Goal: Check status: Check status

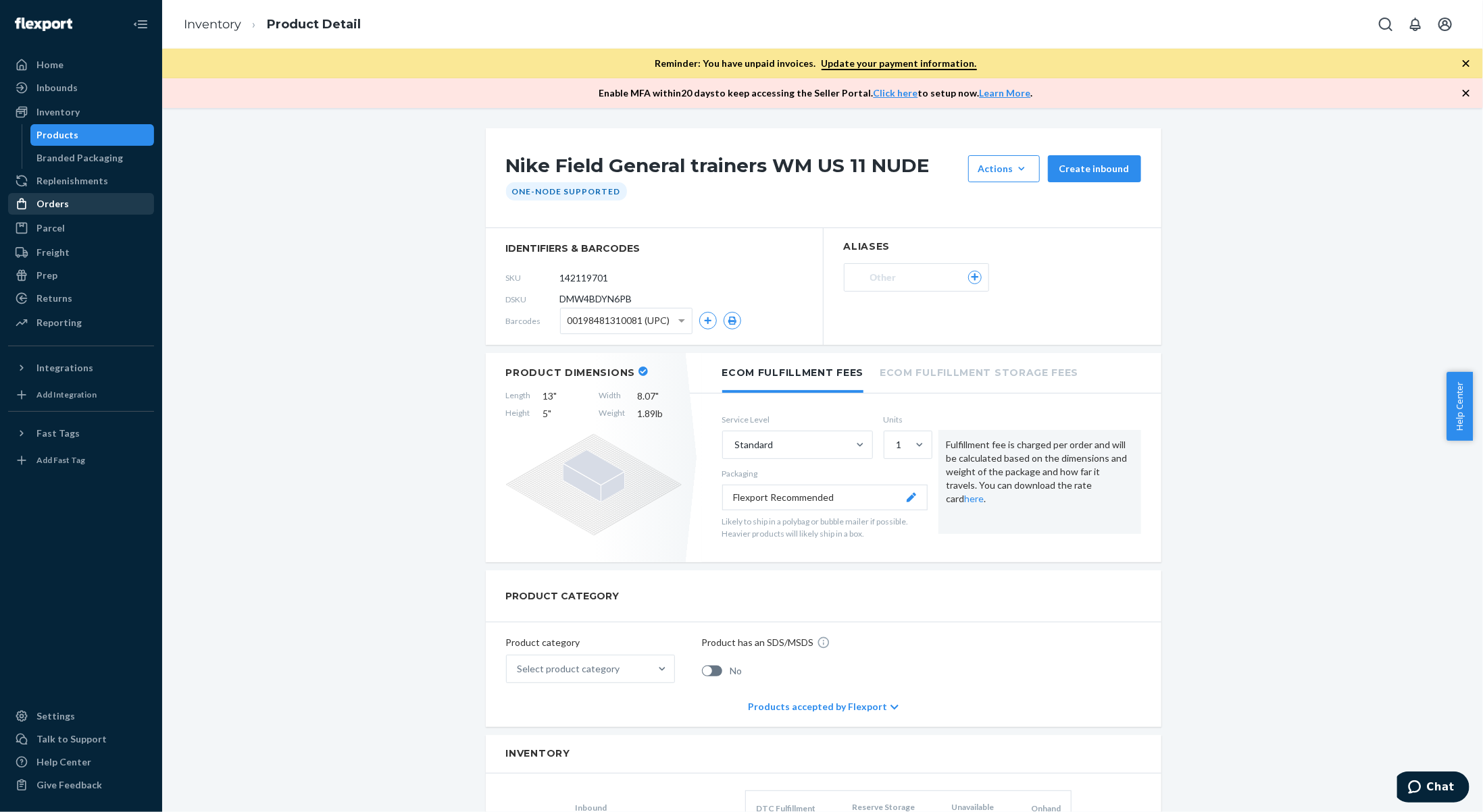
click at [98, 202] on div "Orders" at bounding box center [81, 204] width 144 height 19
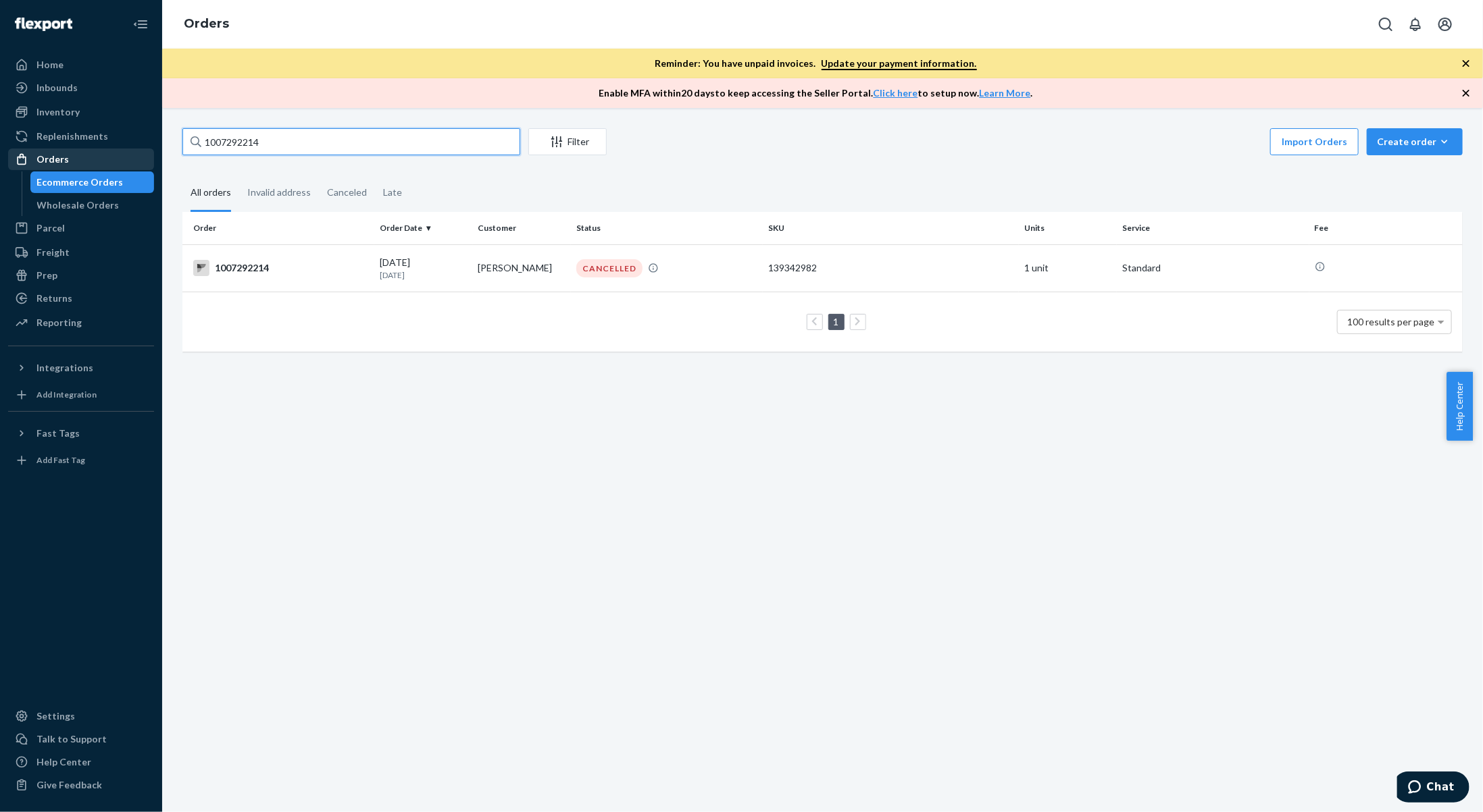
drag, startPoint x: 320, startPoint y: 149, endPoint x: 103, endPoint y: 152, distance: 217.0
click at [110, 152] on div "Home Inbounds Shipping Plans Problems Inventory Products Branded Packaging Repl…" at bounding box center [741, 406] width 1483 height 812
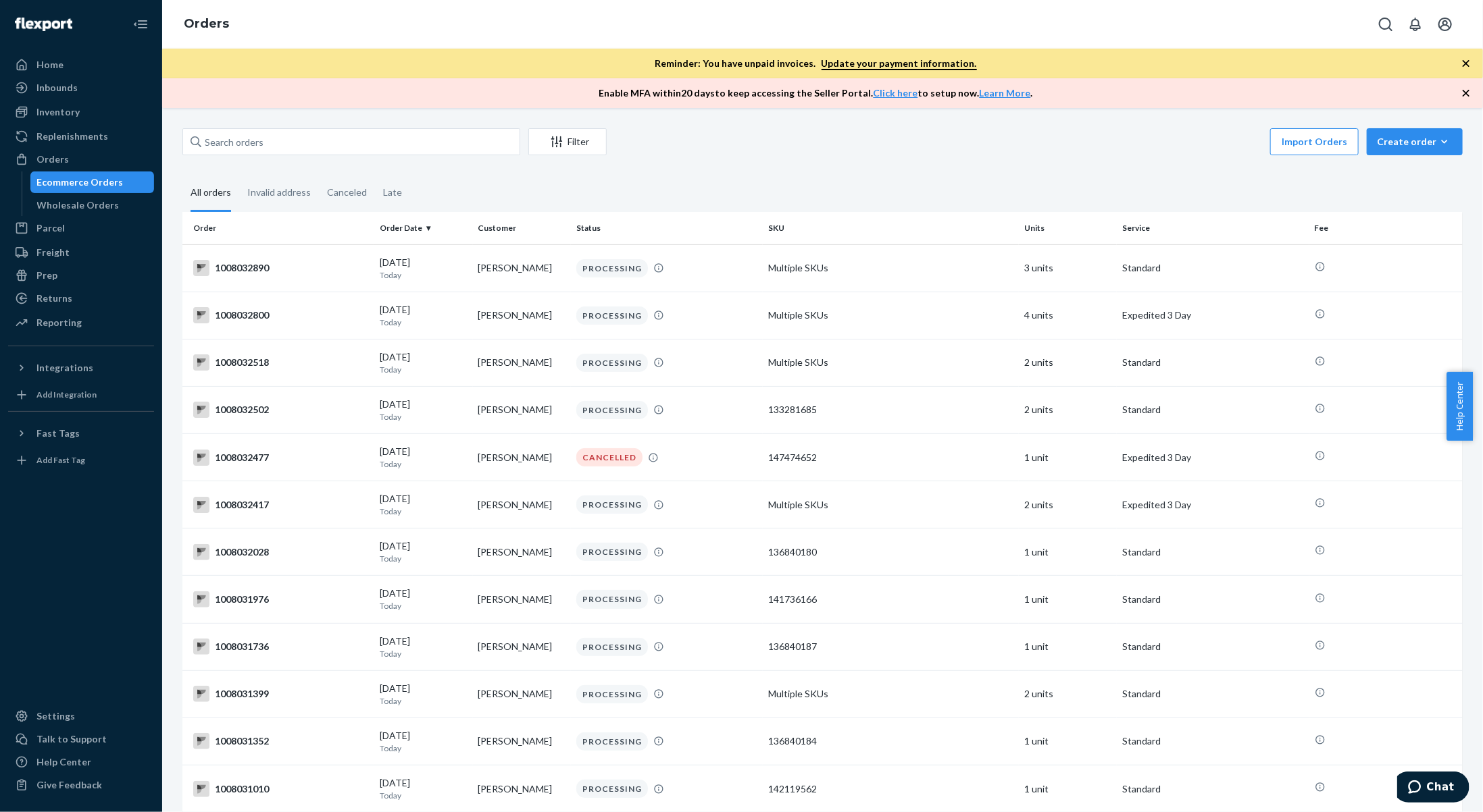
click at [631, 462] on div "CANCELLED" at bounding box center [610, 457] width 66 height 18
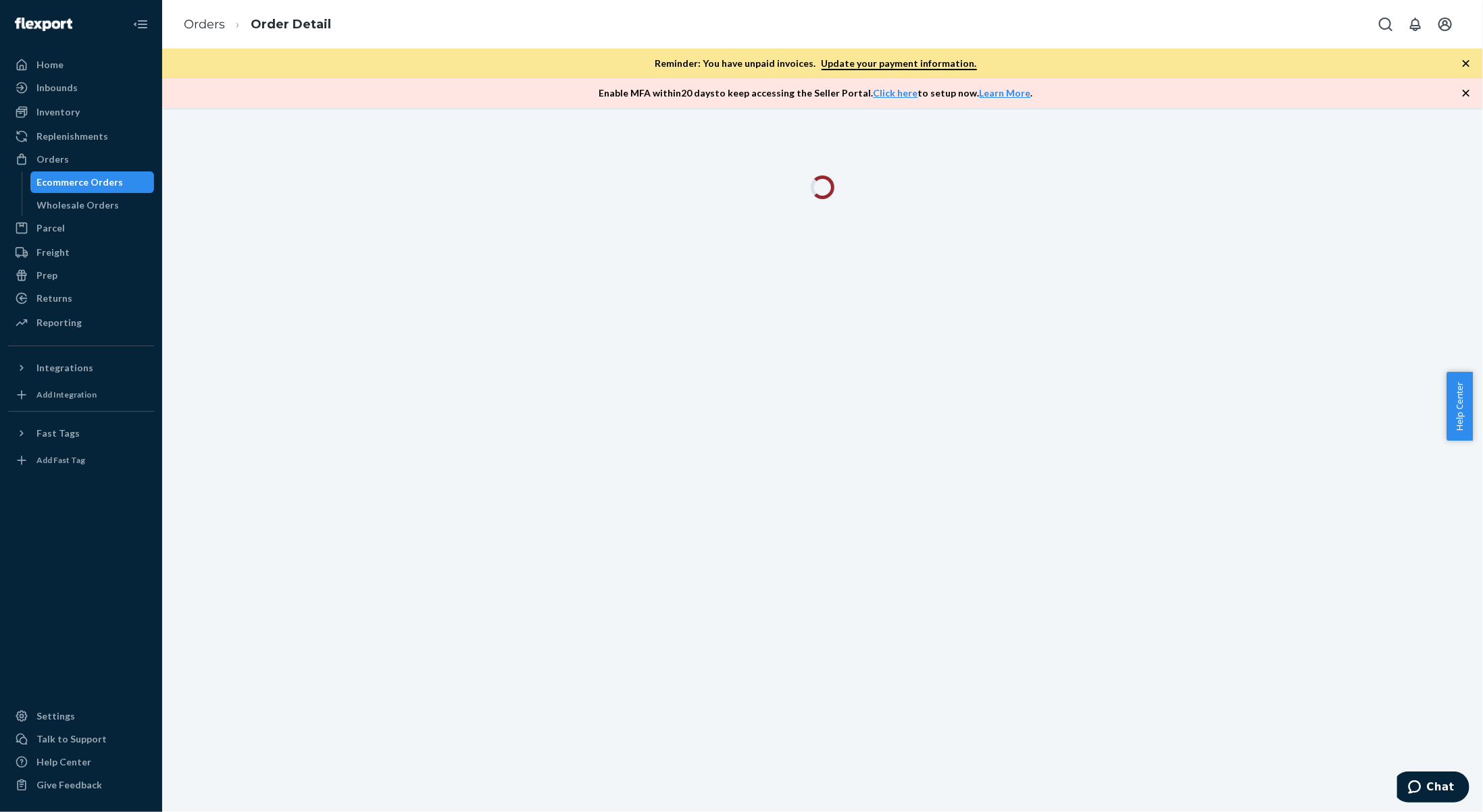
click at [1468, 62] on icon "button" at bounding box center [1466, 63] width 14 height 14
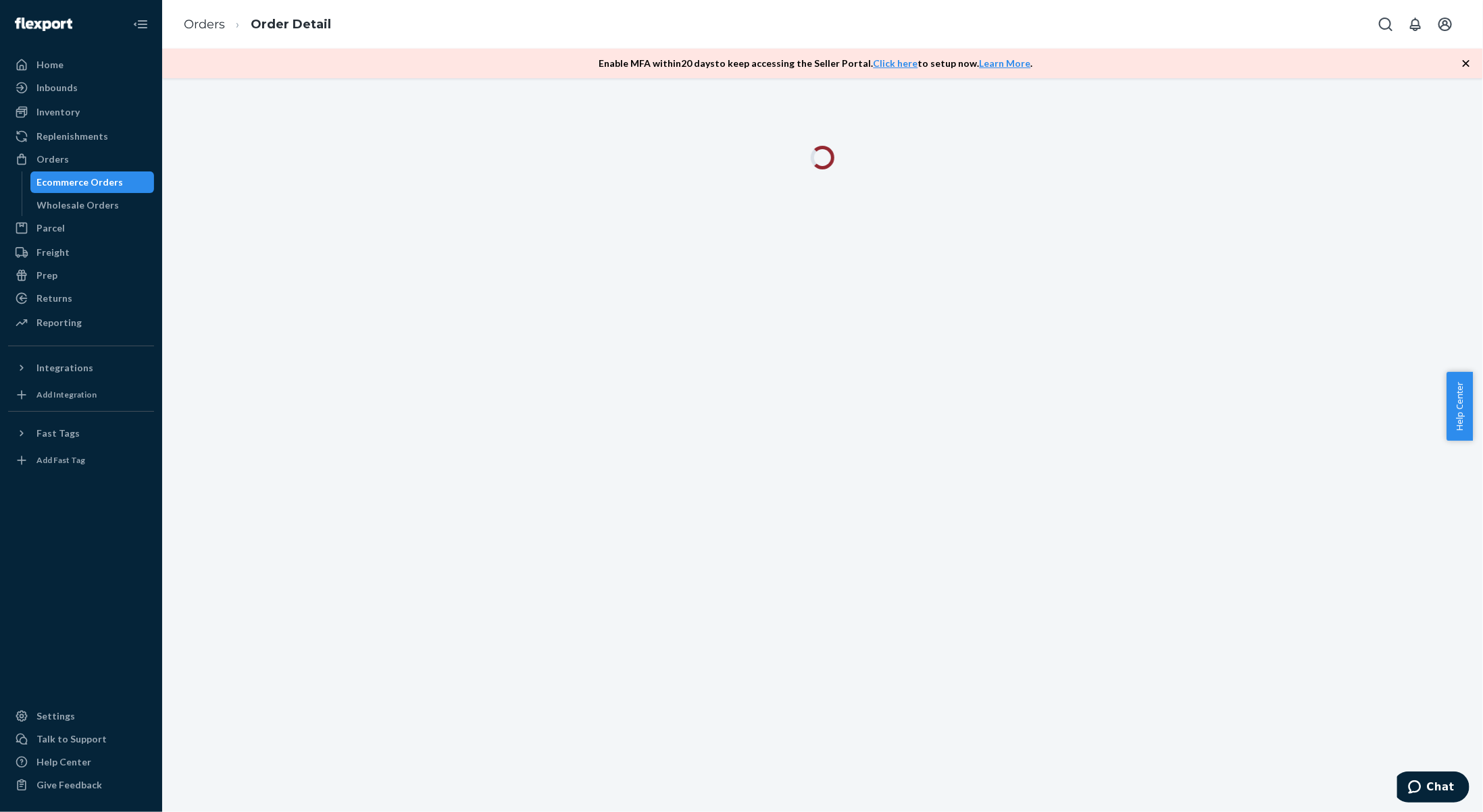
click at [1468, 63] on icon "button" at bounding box center [1466, 63] width 14 height 14
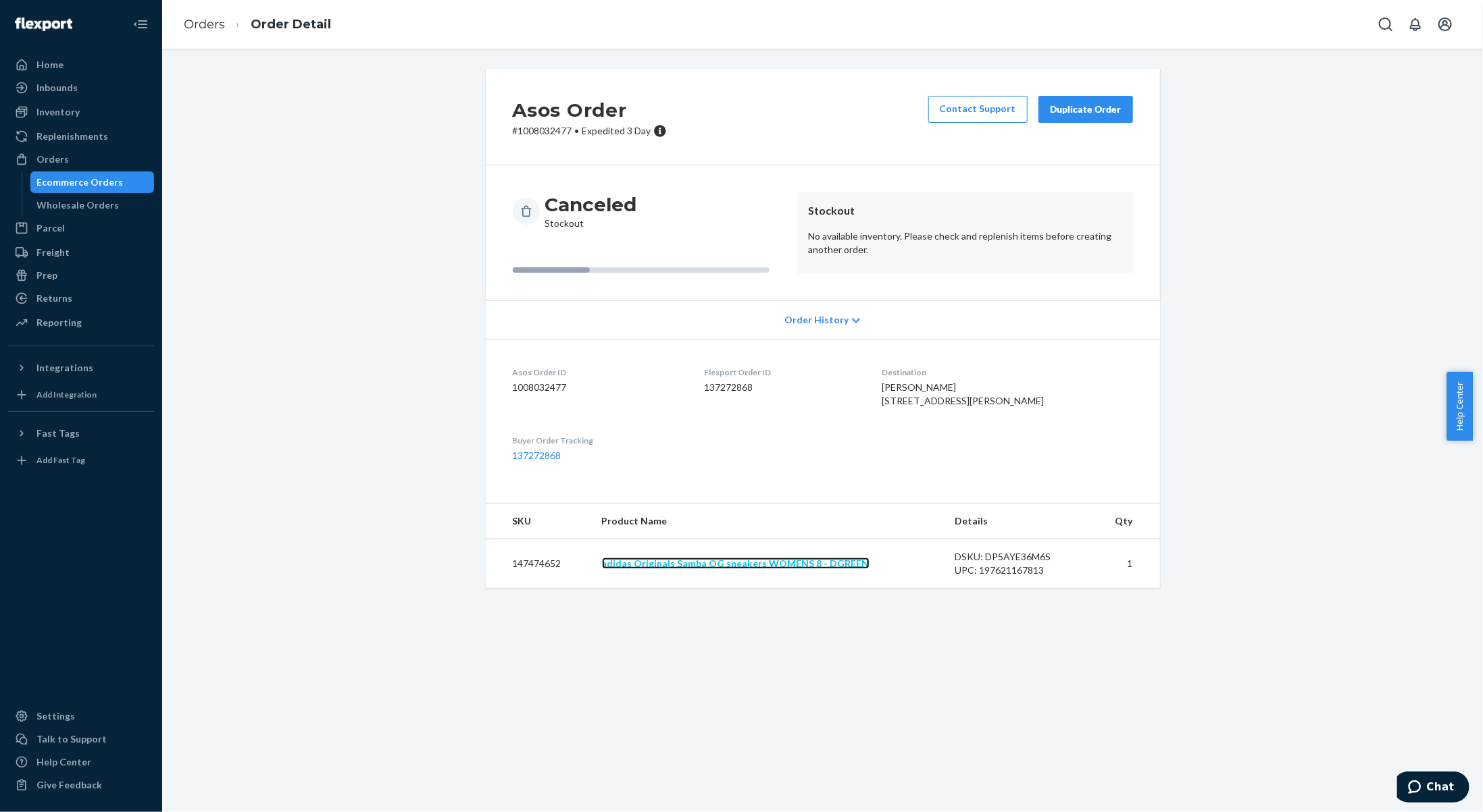
click at [831, 569] on link "adidas Originals Samba OG sneakers WOMENS 8 - DGREEN" at bounding box center [736, 563] width 268 height 11
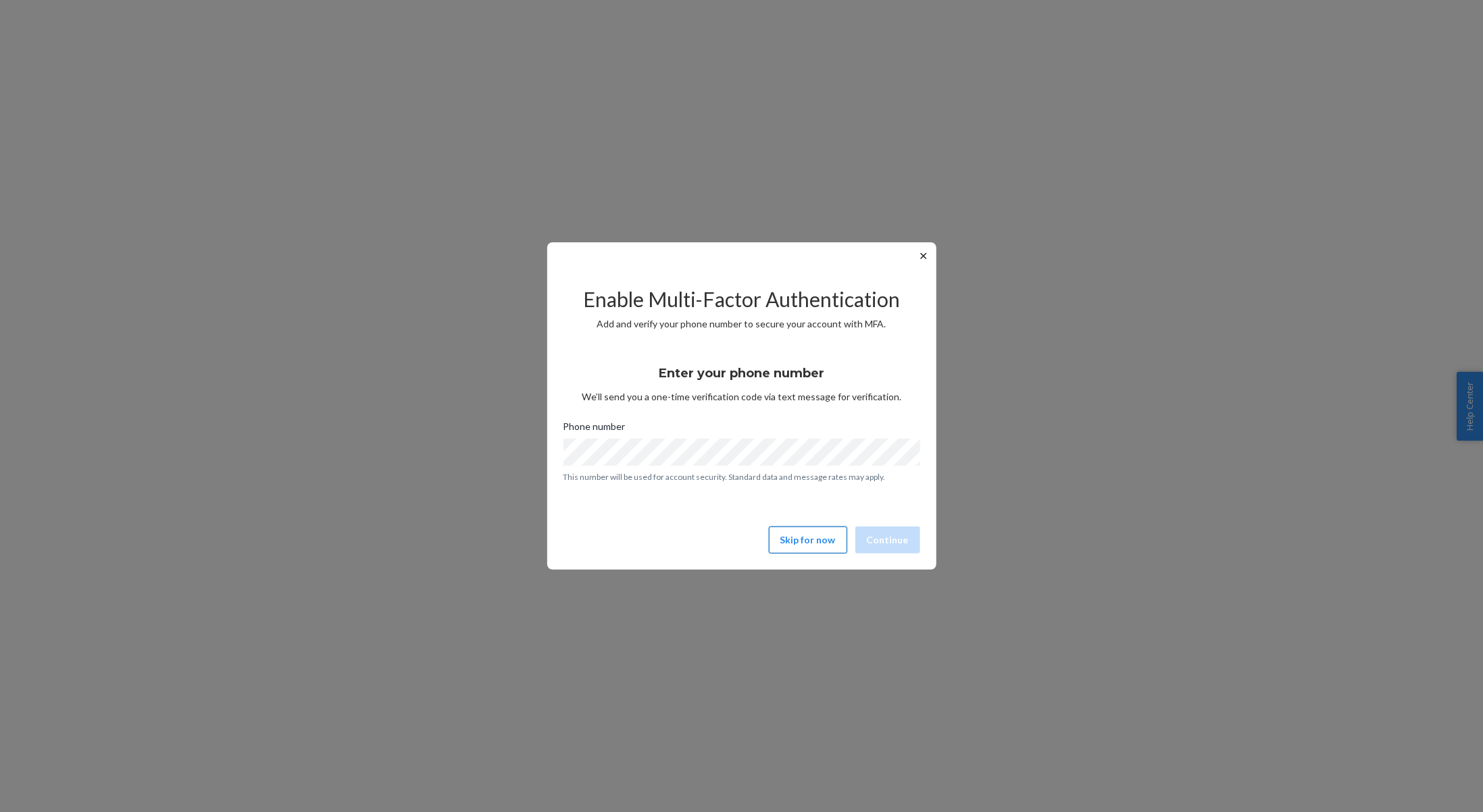
click at [818, 541] on button "Skip for now" at bounding box center [808, 540] width 78 height 27
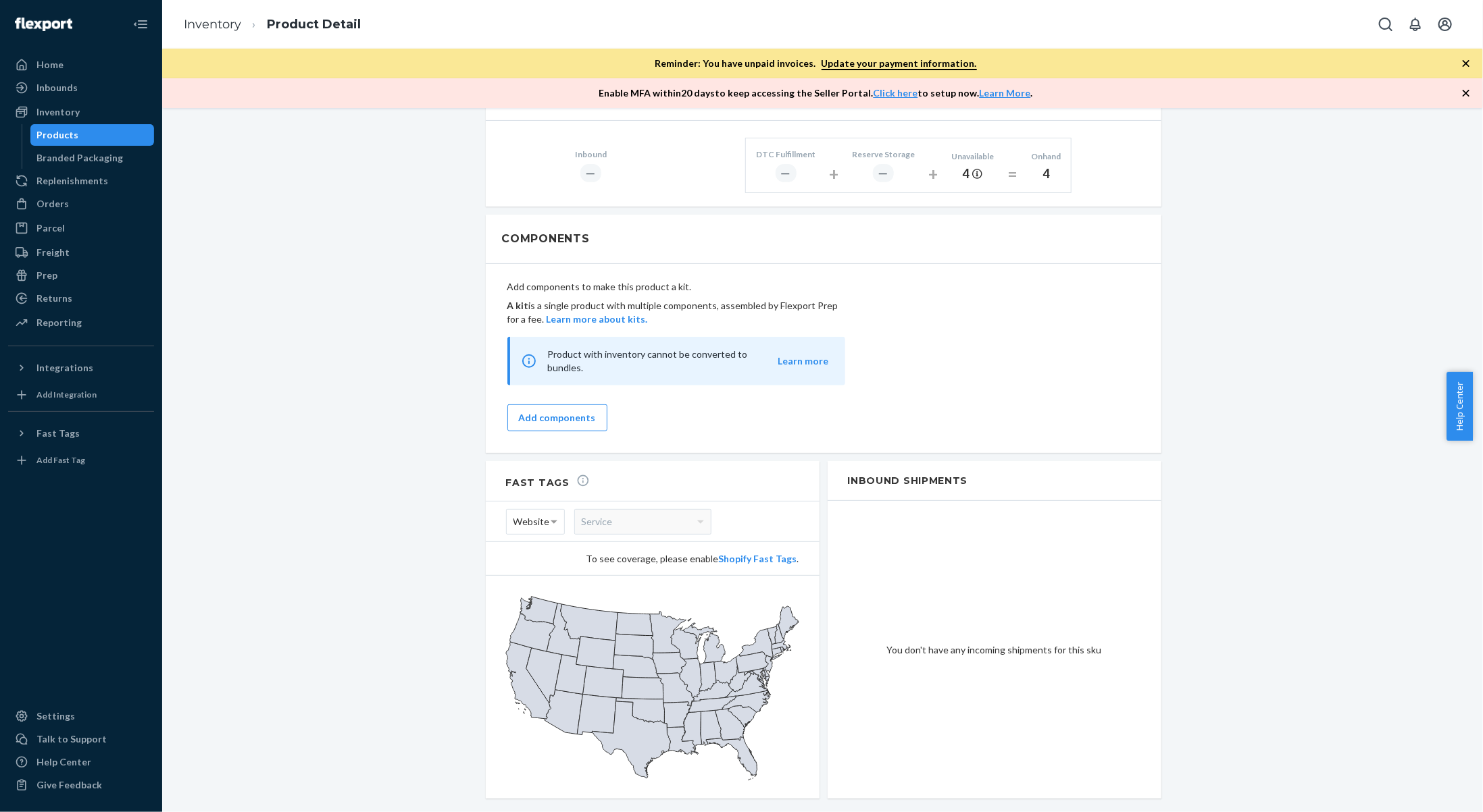
scroll to position [679, 0]
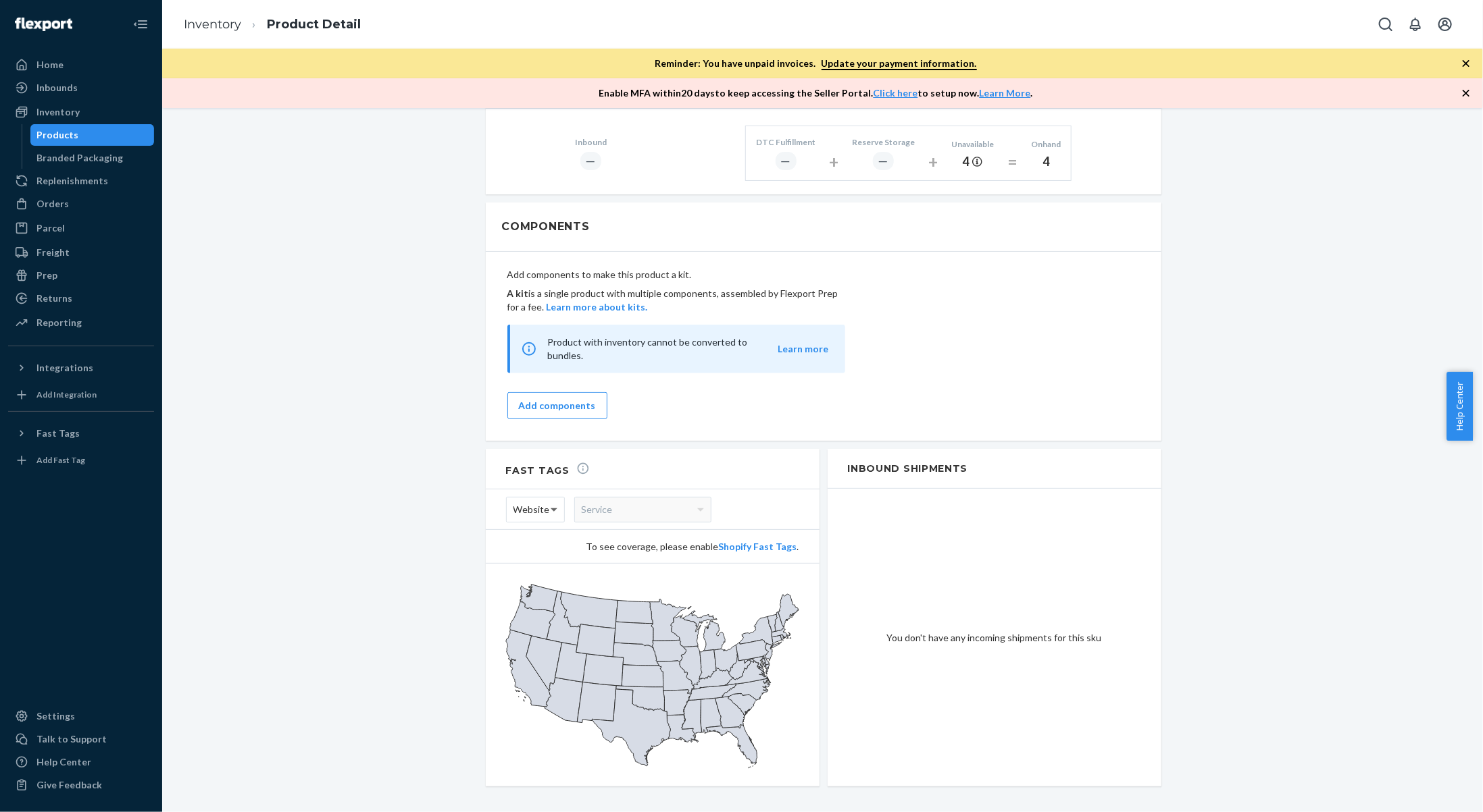
click at [551, 509] on span at bounding box center [554, 510] width 7 height 4
click at [551, 509] on span at bounding box center [554, 510] width 7 height 4
click at [527, 498] on span "Website" at bounding box center [531, 509] width 37 height 23
click at [533, 501] on span "Website" at bounding box center [531, 509] width 37 height 23
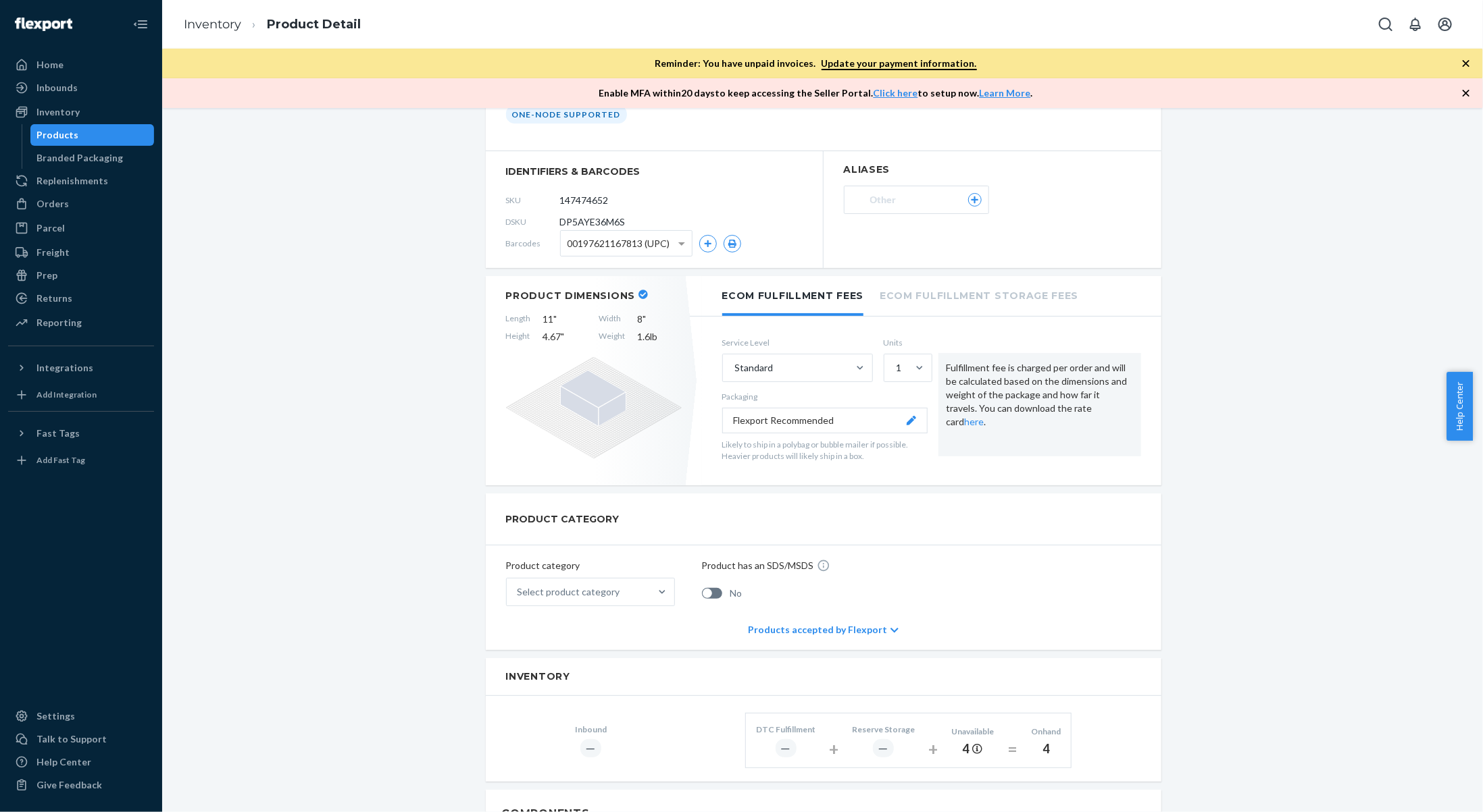
scroll to position [0, 0]
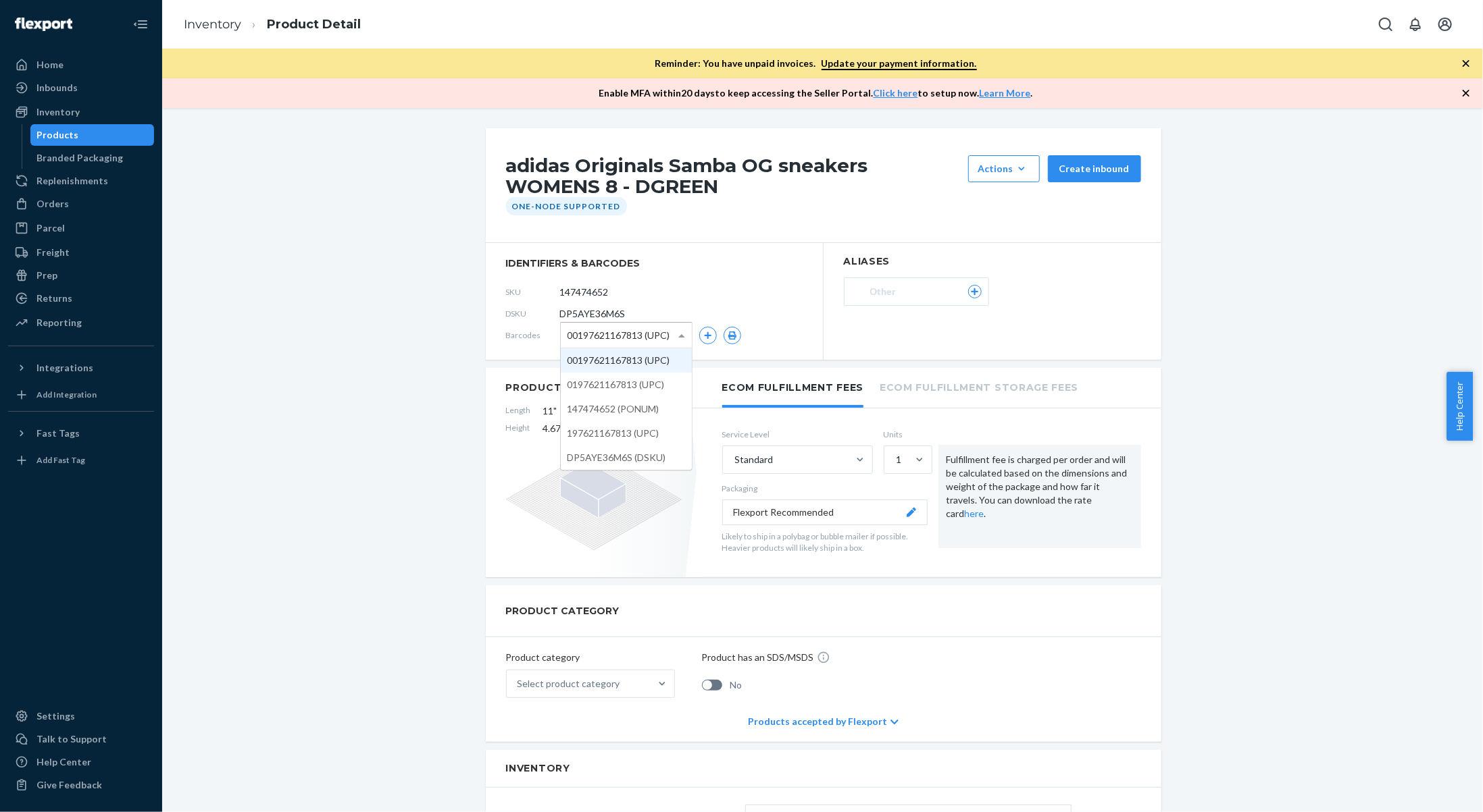
click at [684, 340] on span at bounding box center [683, 335] width 17 height 25
click at [655, 337] on span "00197621167813 (UPC)" at bounding box center [618, 336] width 103 height 23
click at [678, 334] on span at bounding box center [682, 336] width 7 height 3
click at [94, 205] on div "Orders" at bounding box center [81, 204] width 144 height 19
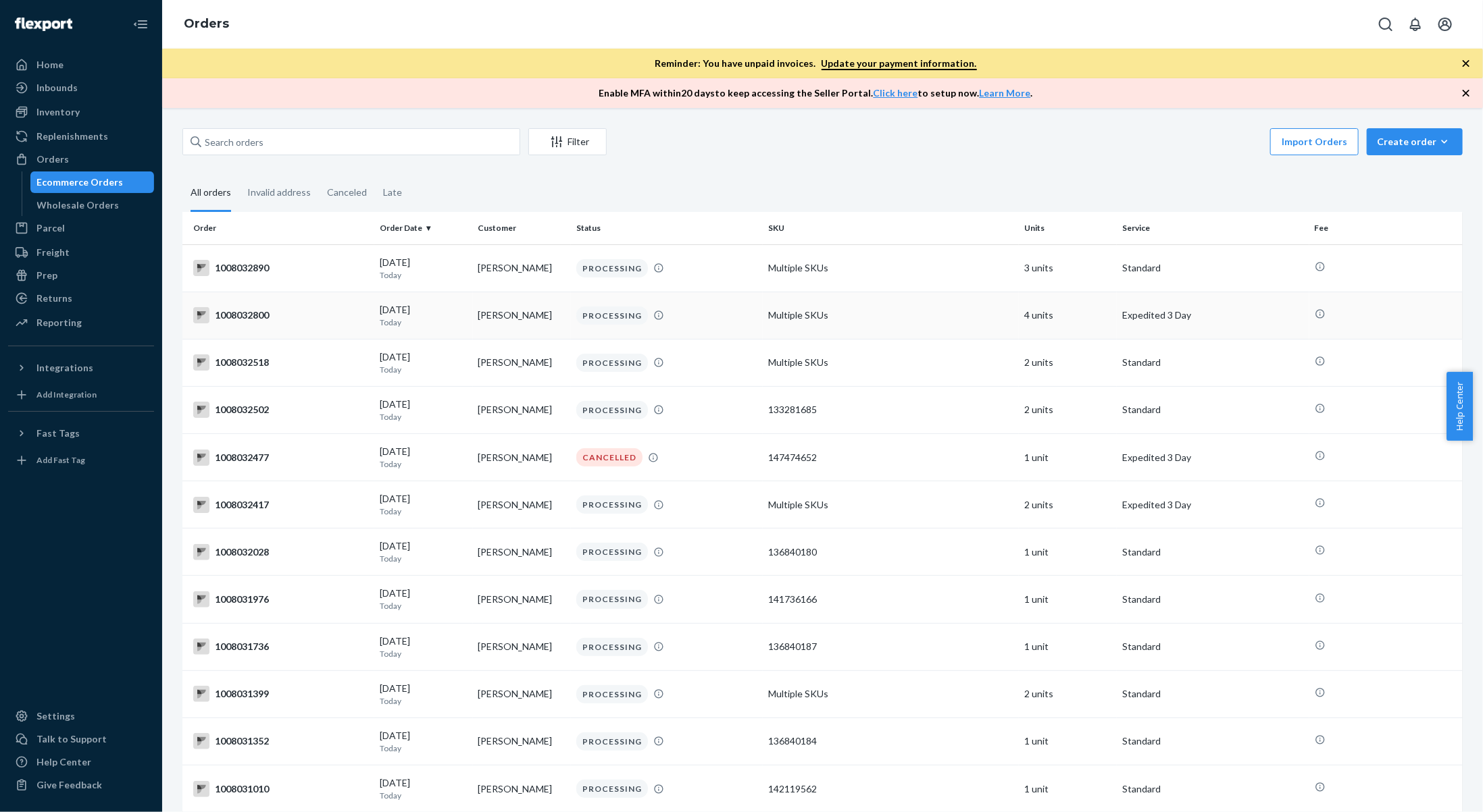
click at [558, 320] on td "[PERSON_NAME]" at bounding box center [522, 316] width 98 height 47
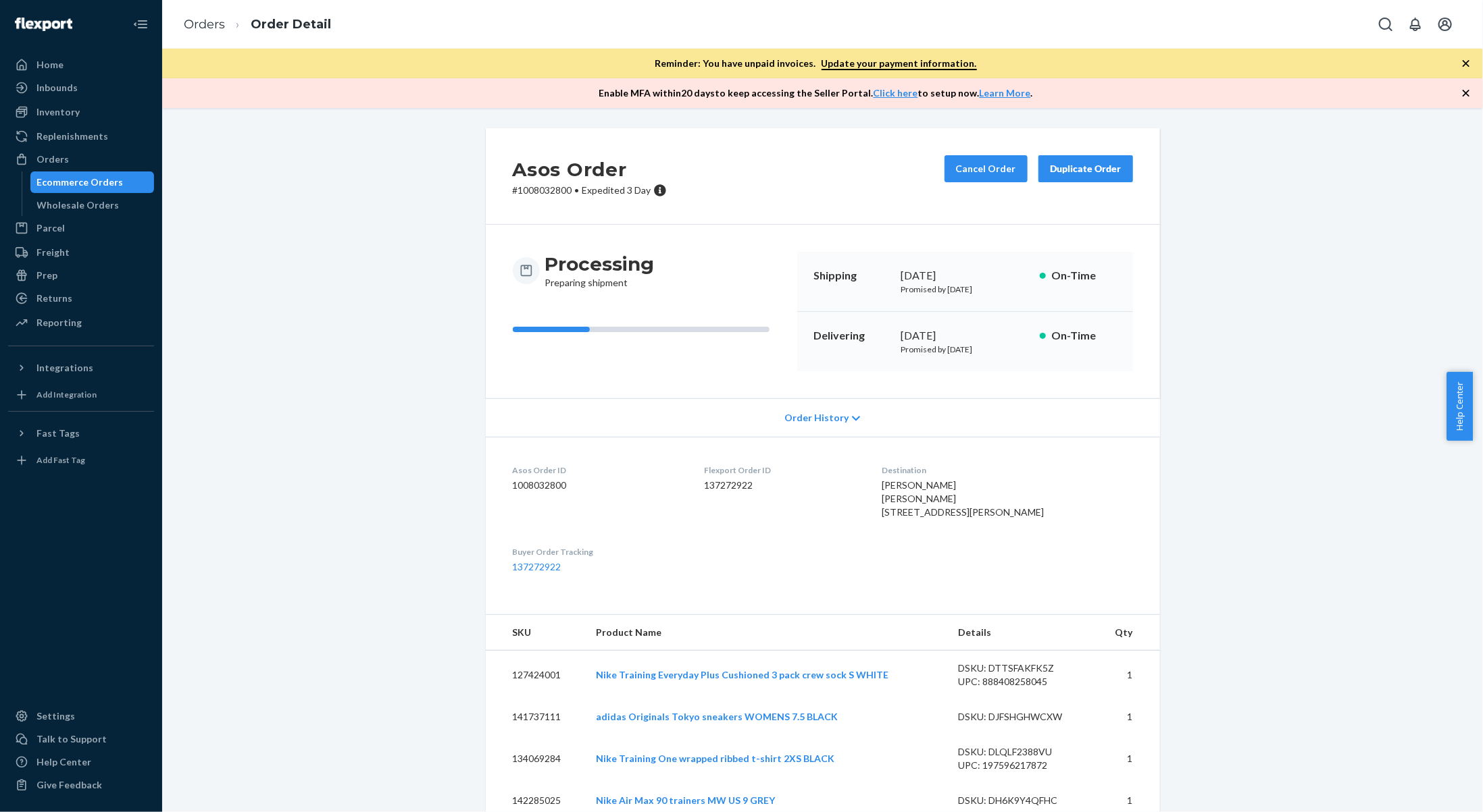
click at [906, 489] on span "Petr Sharapov Petr Sharapov 300 Cornell Dr Ste A3 Wilmington, DE 19801-5768 US" at bounding box center [963, 499] width 162 height 38
drag, startPoint x: 973, startPoint y: 485, endPoint x: 904, endPoint y: 485, distance: 69.0
click at [904, 485] on div "Petr Sharapov Petr Sharapov 300 Cornell Dr Ste A3 Wilmington, DE 19801-5768 US" at bounding box center [1007, 499] width 251 height 41
copy span "[PERSON_NAME]"
click at [204, 28] on link "Orders" at bounding box center [204, 23] width 41 height 15
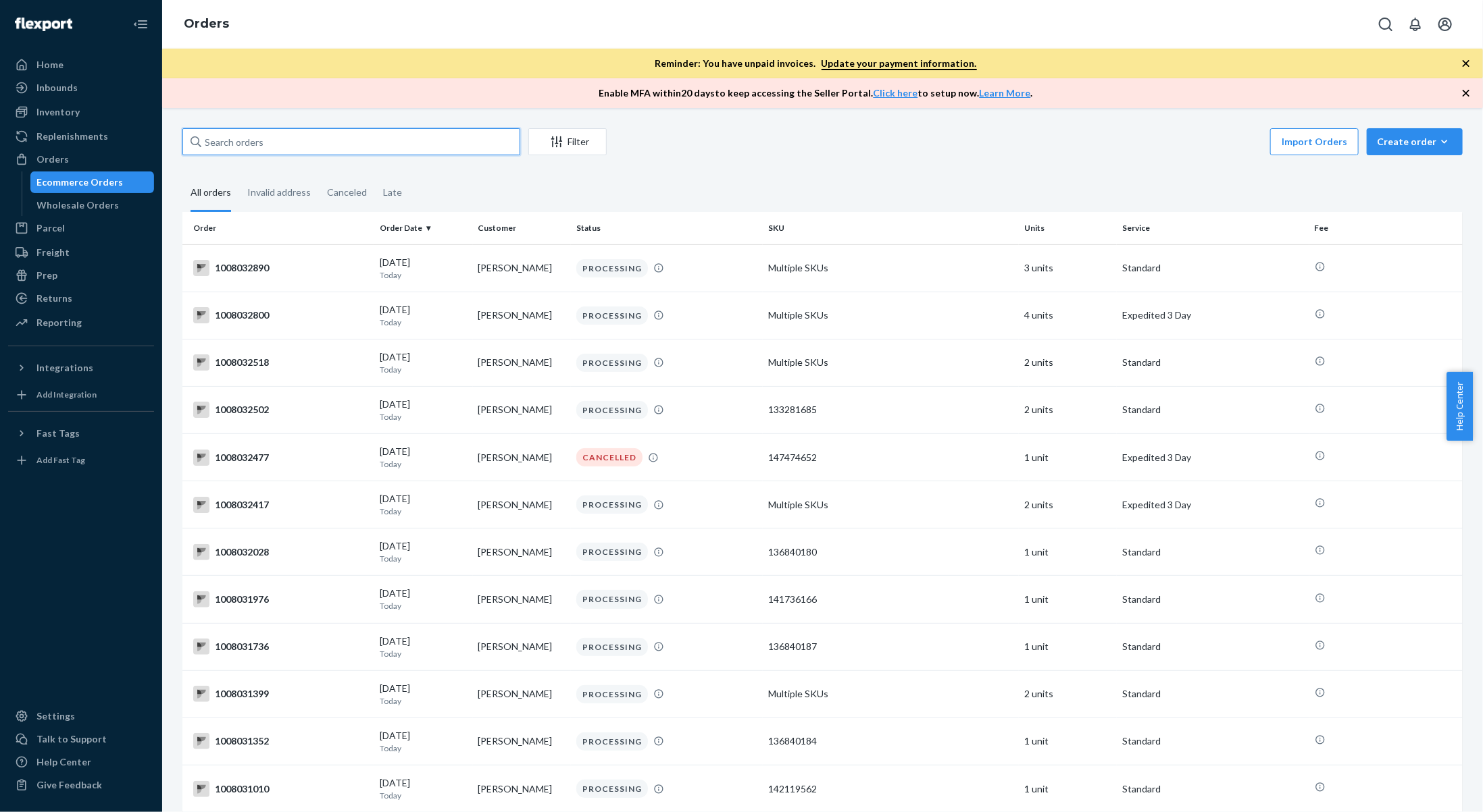
click at [397, 145] on input "text" at bounding box center [351, 142] width 337 height 27
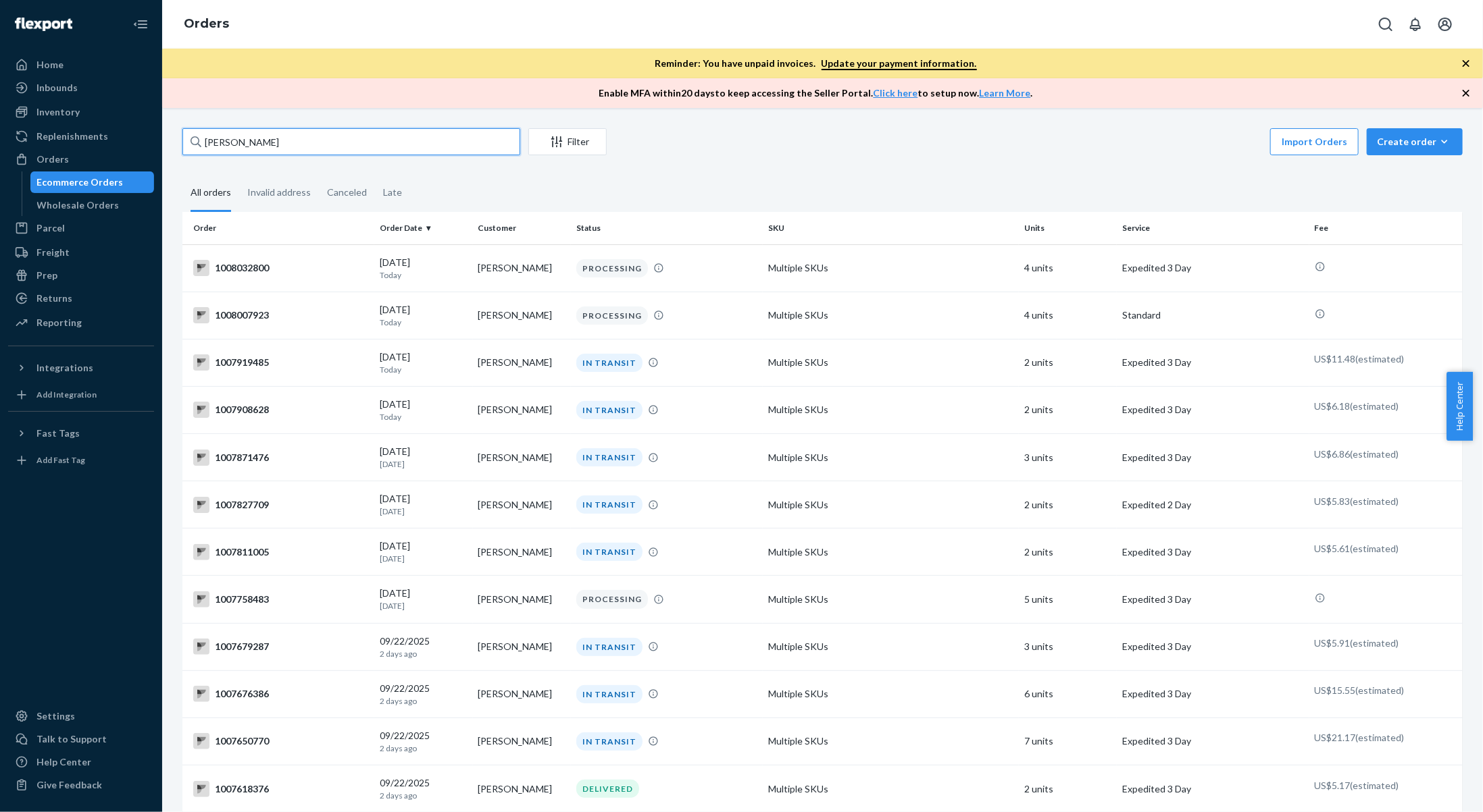
type input "petr sharapov"
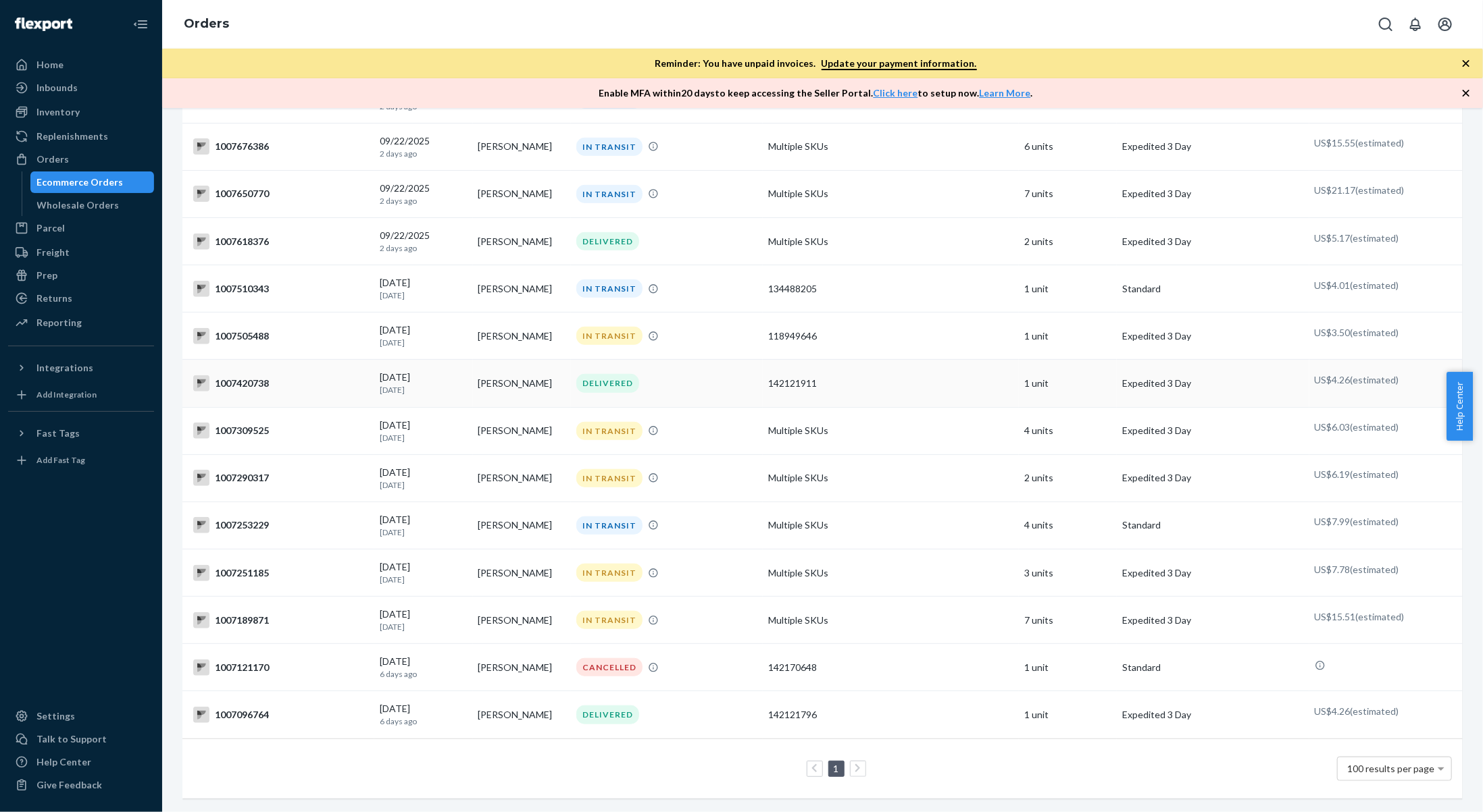
scroll to position [550, 0]
click at [855, 764] on icon at bounding box center [857, 768] width 4 height 8
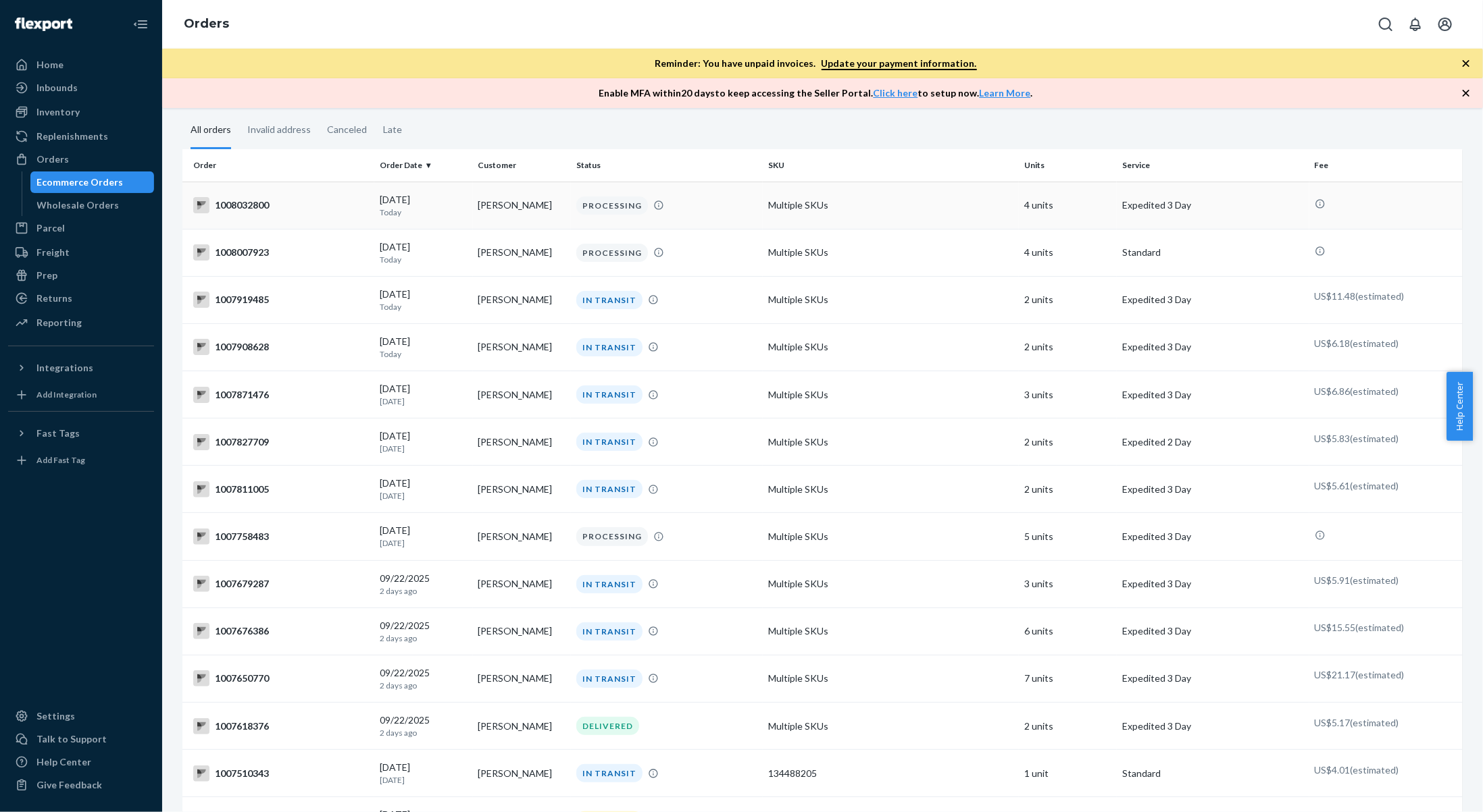
scroll to position [68, 0]
